Goal: Browse casually: Explore the website without a specific task or goal

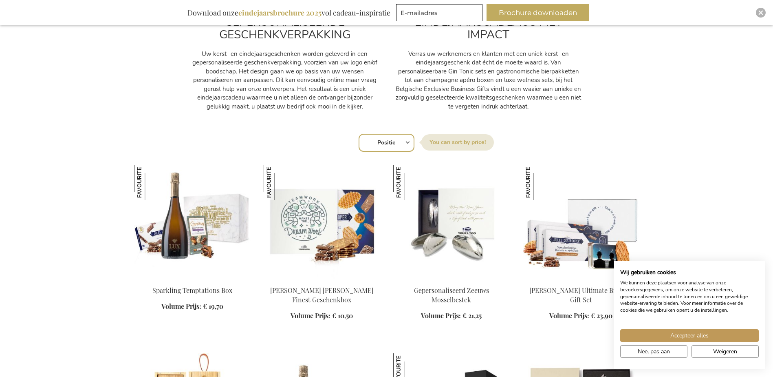
scroll to position [448, 0]
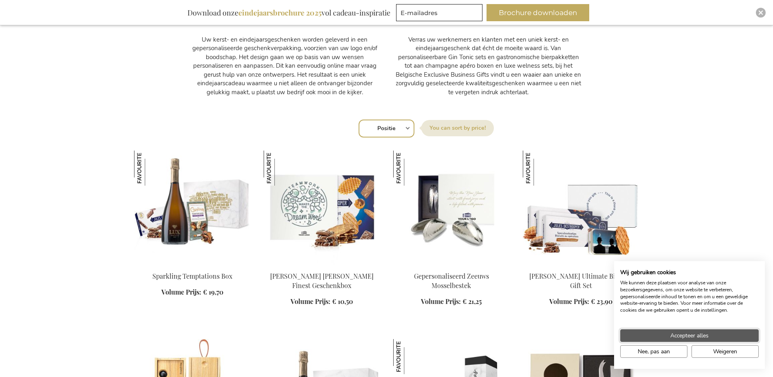
click at [719, 333] on button "Accepteer alles" at bounding box center [689, 335] width 139 height 13
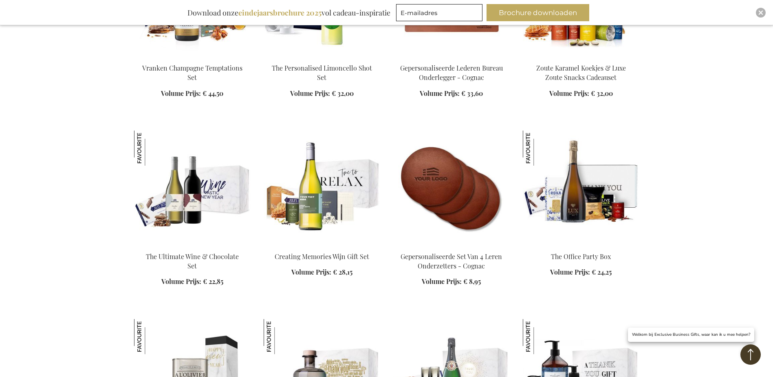
scroll to position [1060, 0]
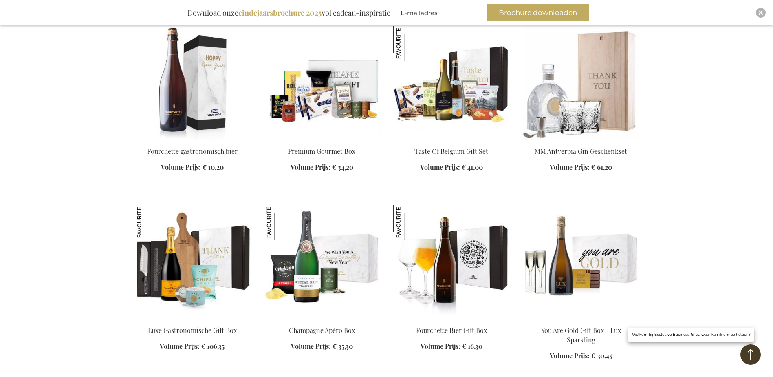
scroll to position [1712, 0]
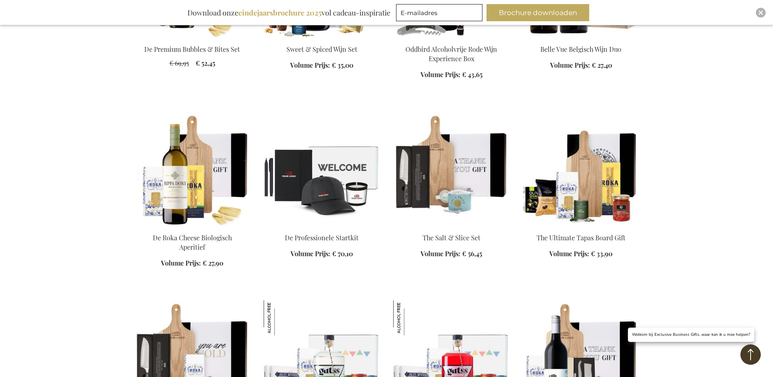
scroll to position [3139, 0]
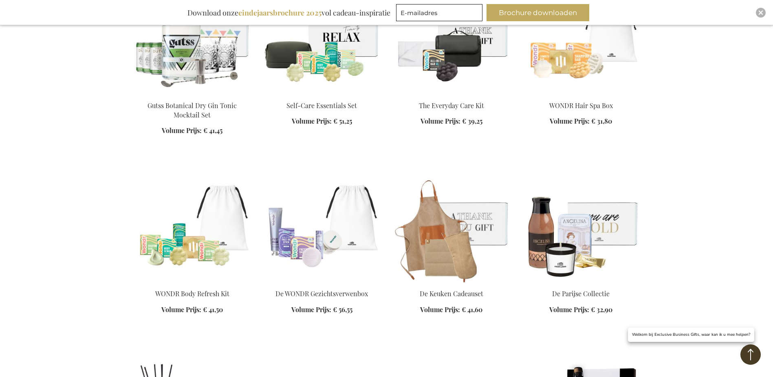
scroll to position [3832, 0]
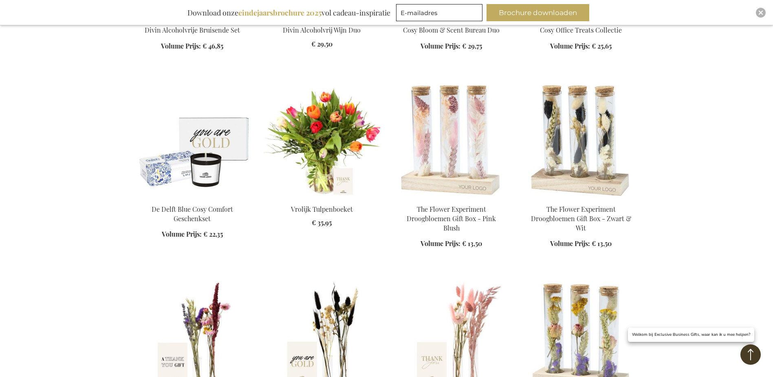
scroll to position [4443, 0]
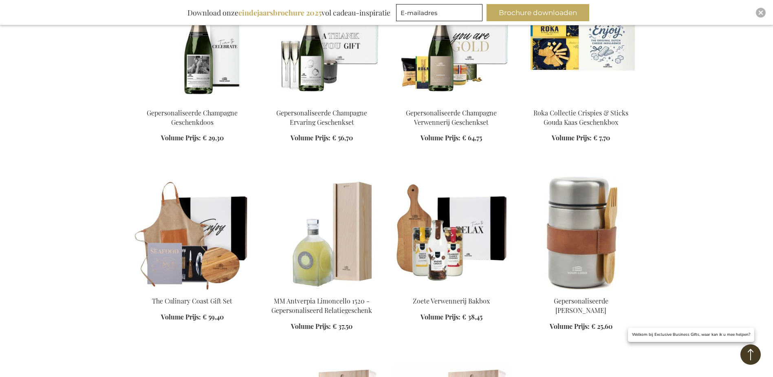
scroll to position [4973, 0]
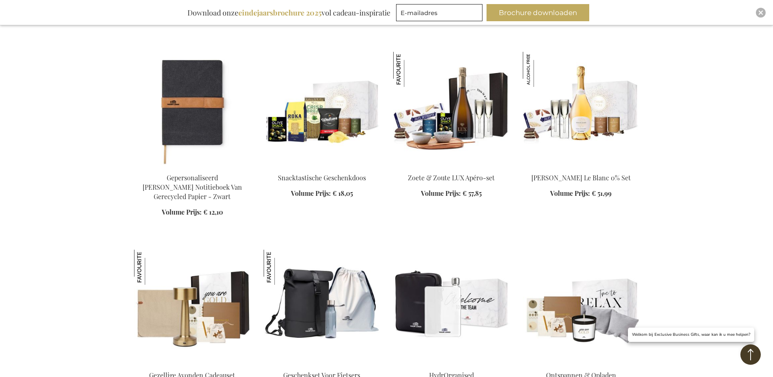
scroll to position [6033, 0]
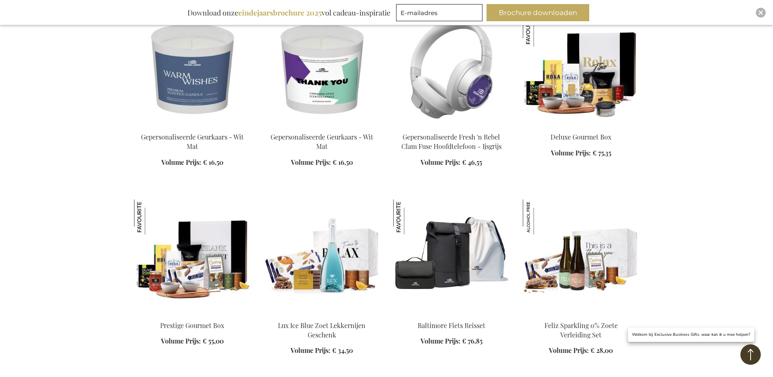
scroll to position [6644, 0]
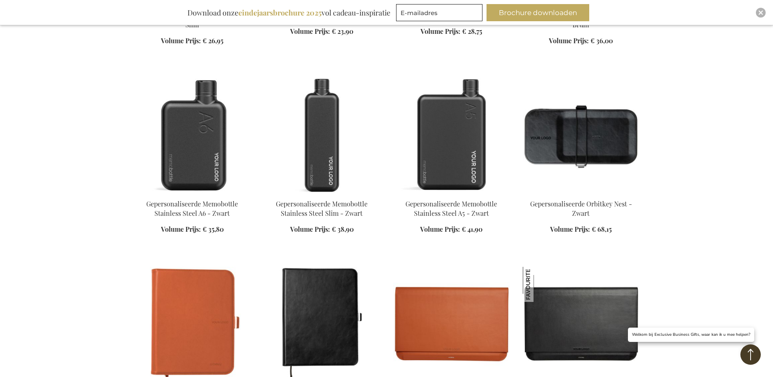
scroll to position [7500, 0]
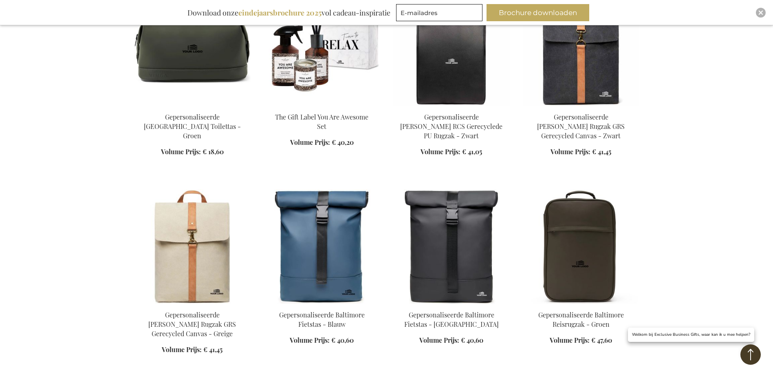
scroll to position [8519, 0]
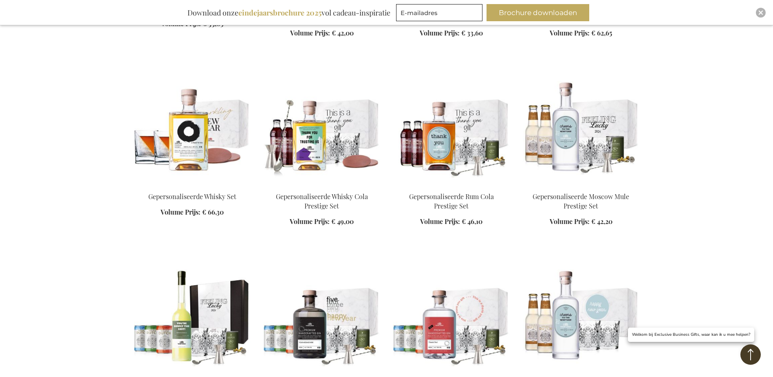
scroll to position [10354, 0]
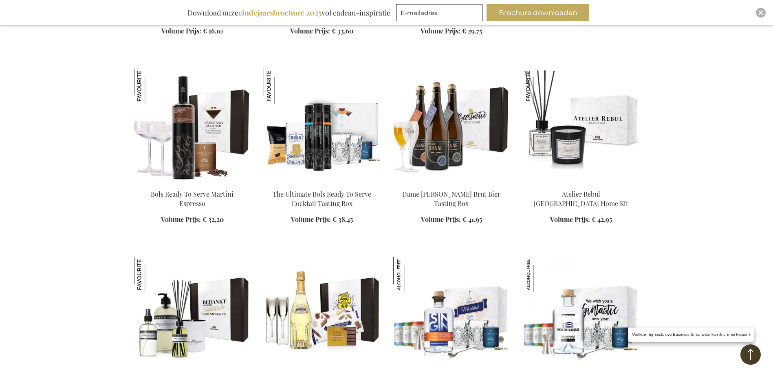
scroll to position [12951, 0]
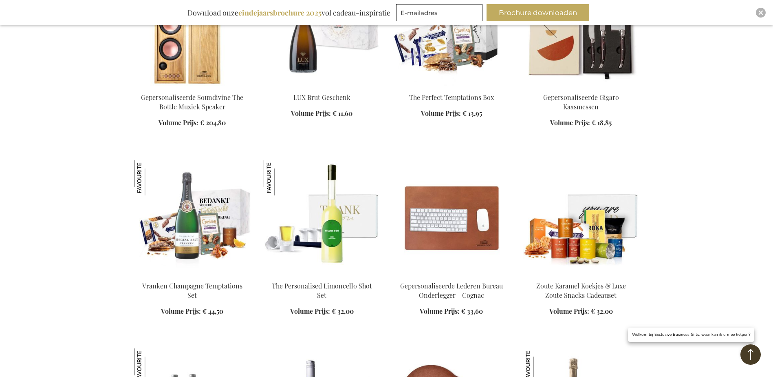
scroll to position [856, 0]
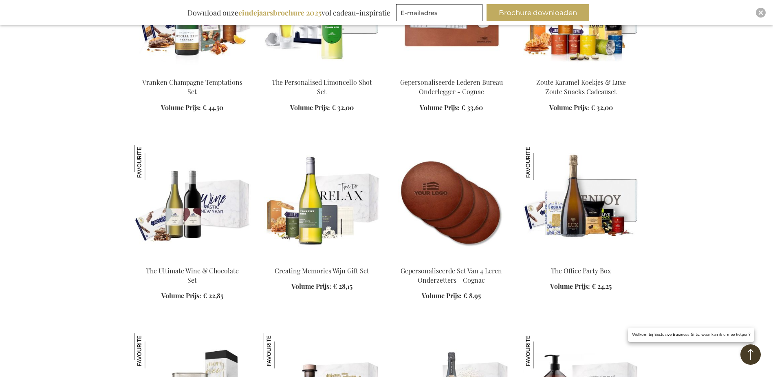
scroll to position [1019, 0]
